Goal: Navigation & Orientation: Understand site structure

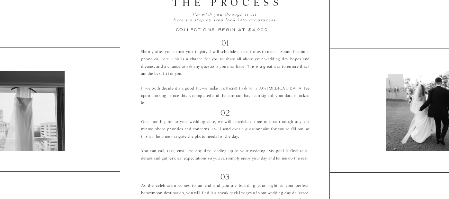
scroll to position [1033, 0]
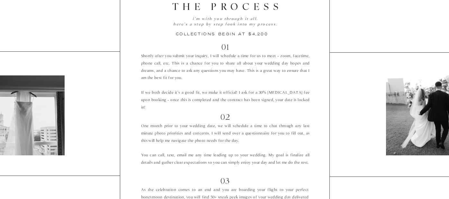
click at [208, 87] on p "Shortly after you submit your inquiry, I will schedule a time for us to meet - …" at bounding box center [225, 80] width 169 height 54
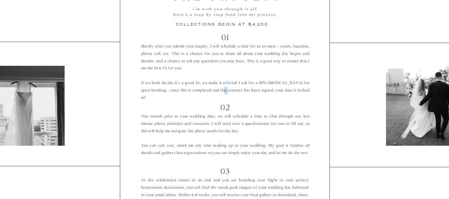
drag, startPoint x: 212, startPoint y: 93, endPoint x: 208, endPoint y: 87, distance: 6.8
click at [208, 87] on p "Shortly after you submit your inquiry, I will schedule a time for us to meet - …" at bounding box center [225, 70] width 169 height 54
click at [210, 46] on p "Shortly after you submit your inquiry, I will schedule a time for us to meet - …" at bounding box center [225, 70] width 169 height 54
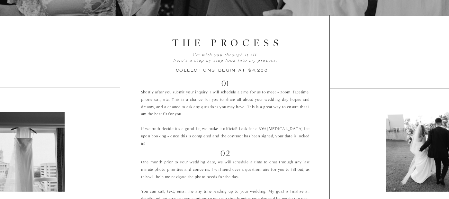
scroll to position [997, 0]
drag, startPoint x: 268, startPoint y: 69, endPoint x: 245, endPoint y: 69, distance: 22.8
click at [245, 69] on h3 "collections begin at $4,200" at bounding box center [227, 69] width 103 height 6
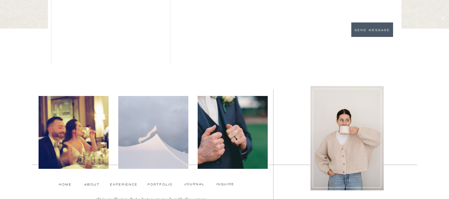
scroll to position [2297, 0]
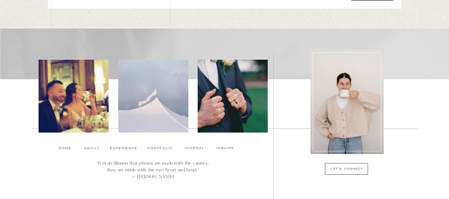
click at [89, 149] on nav "About" at bounding box center [91, 148] width 14 height 5
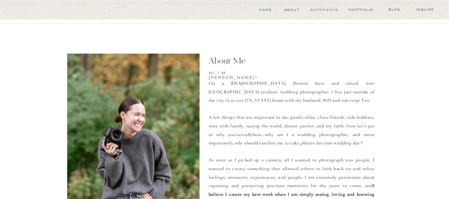
click at [318, 10] on nav "experience" at bounding box center [324, 9] width 29 height 5
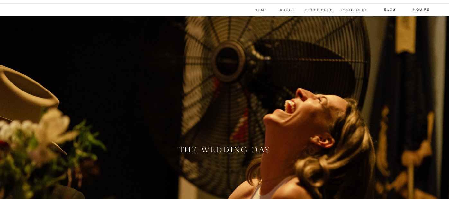
click at [257, 9] on nav "Home" at bounding box center [260, 9] width 14 height 5
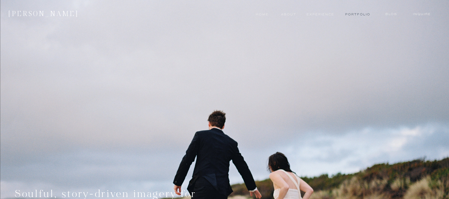
click at [357, 13] on nav "Portfolio" at bounding box center [357, 14] width 24 height 5
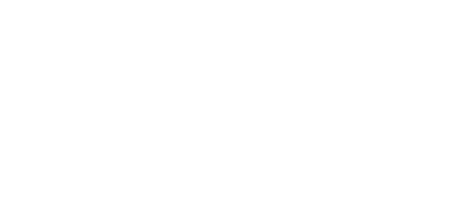
scroll to position [834, 0]
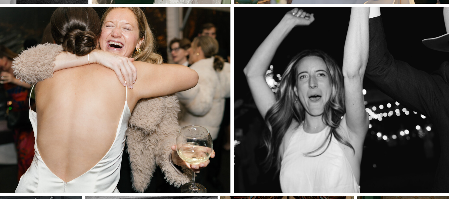
click at [341, 110] on div at bounding box center [362, 100] width 259 height 187
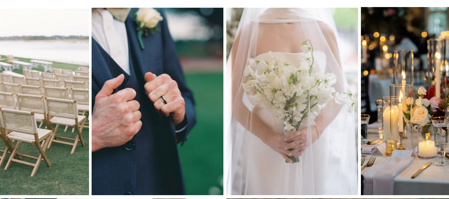
scroll to position [0, 0]
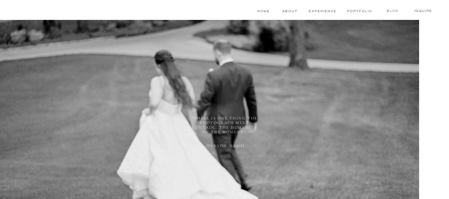
click at [390, 10] on nav "blog" at bounding box center [392, 10] width 25 height 5
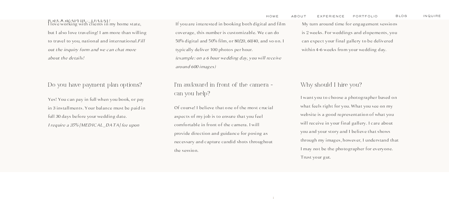
scroll to position [428, 0]
